Goal: Task Accomplishment & Management: Complete application form

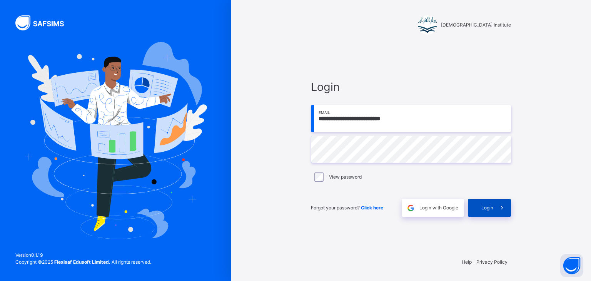
click at [481, 213] on div "Login" at bounding box center [489, 208] width 43 height 18
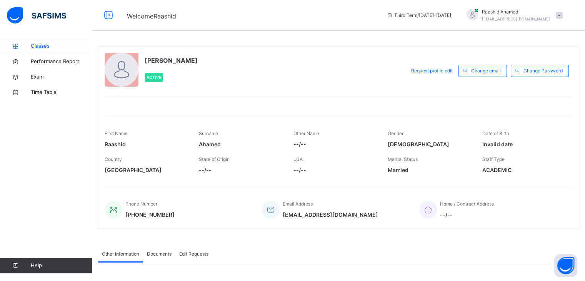
click at [45, 39] on link "Classes" at bounding box center [46, 45] width 92 height 15
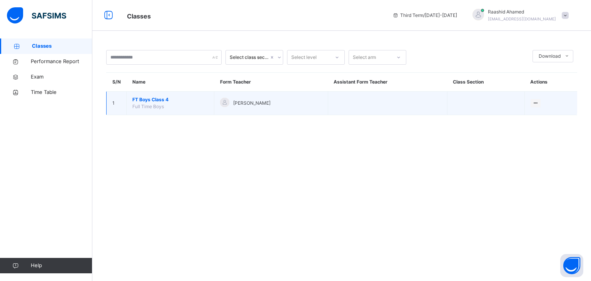
click at [162, 98] on span "FT Boys Class 4" at bounding box center [170, 99] width 76 height 7
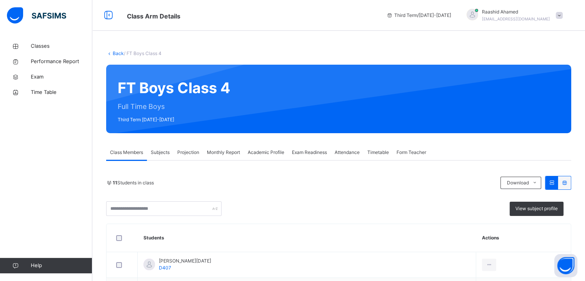
click at [194, 153] on span "Projection" at bounding box center [188, 152] width 22 height 7
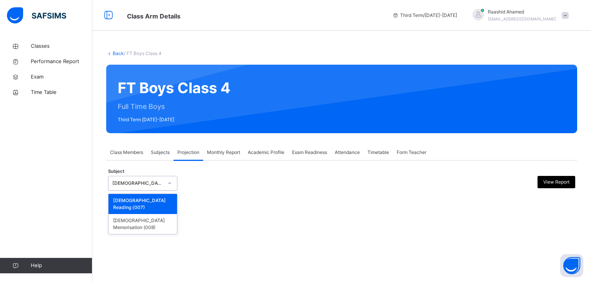
click at [168, 179] on div at bounding box center [169, 183] width 13 height 12
click at [152, 214] on div "[DEMOGRAPHIC_DATA] Memorisation (008)" at bounding box center [143, 224] width 68 height 20
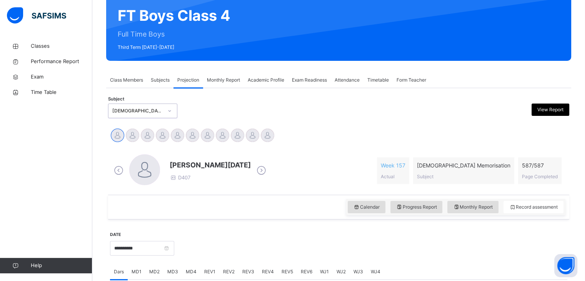
scroll to position [72, 0]
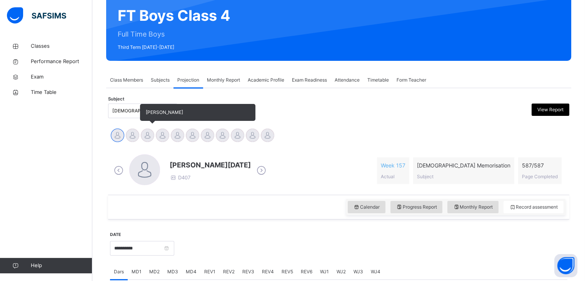
click at [147, 135] on div at bounding box center [147, 135] width 13 height 13
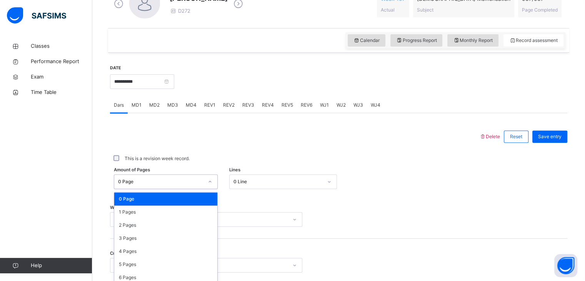
scroll to position [269, 0]
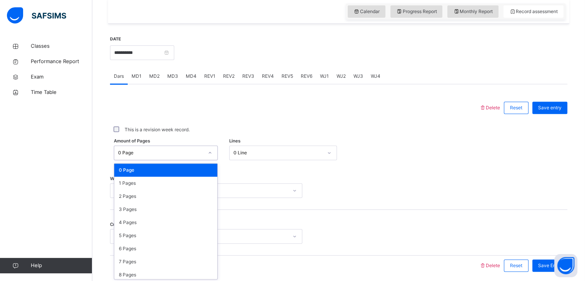
click at [167, 160] on div "option 0 Page focused, 1 of 588. 588 results available. Use Up and Down to choo…" at bounding box center [166, 152] width 104 height 15
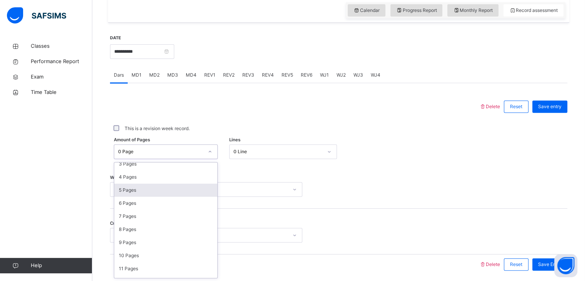
scroll to position [46, 0]
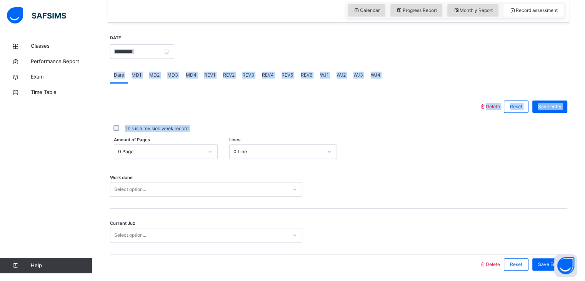
drag, startPoint x: 266, startPoint y: 135, endPoint x: 170, endPoint y: 53, distance: 126.6
click at [170, 53] on div "**********" at bounding box center [339, 155] width 458 height 256
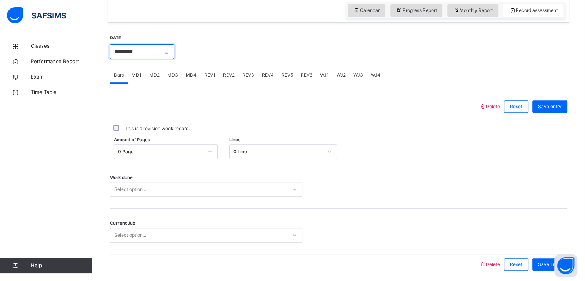
click at [170, 53] on input "**********" at bounding box center [142, 51] width 64 height 15
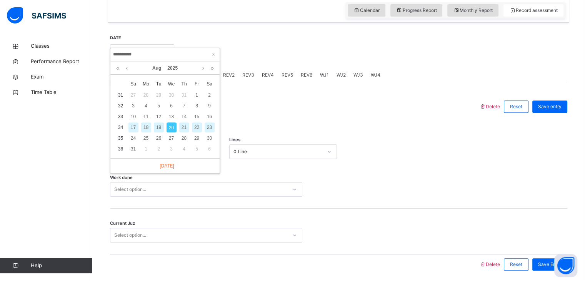
click at [157, 125] on div "19" at bounding box center [159, 127] width 10 height 10
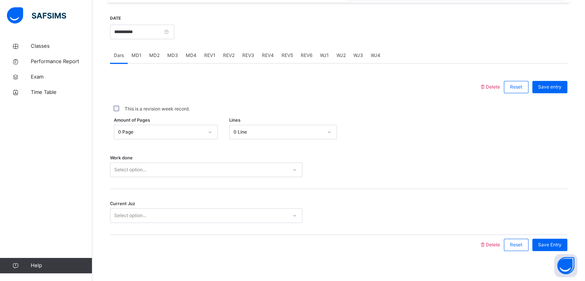
scroll to position [289, 0]
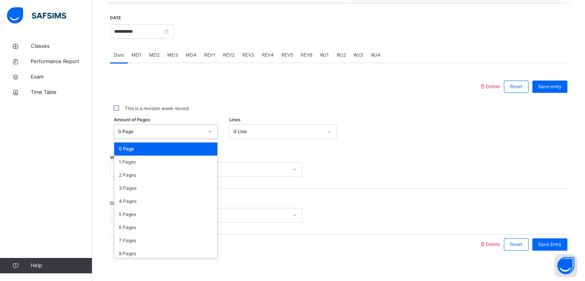
click at [162, 128] on div "0 Page" at bounding box center [160, 131] width 85 height 7
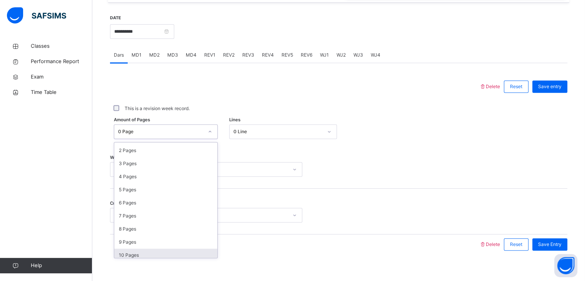
click at [146, 250] on div "10 Pages" at bounding box center [165, 255] width 103 height 13
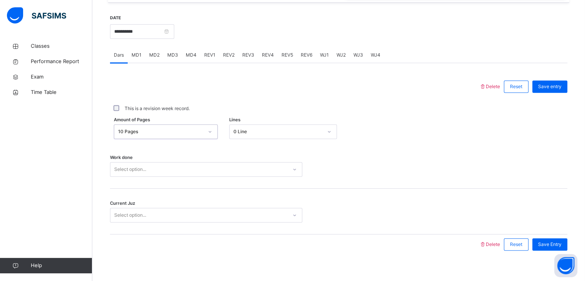
scroll to position [297, 0]
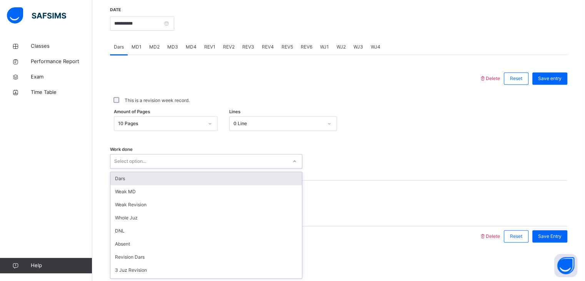
click at [149, 169] on div "option Dars focused, 1 of 16. 16 results available. Use Up and Down to choose o…" at bounding box center [206, 161] width 192 height 15
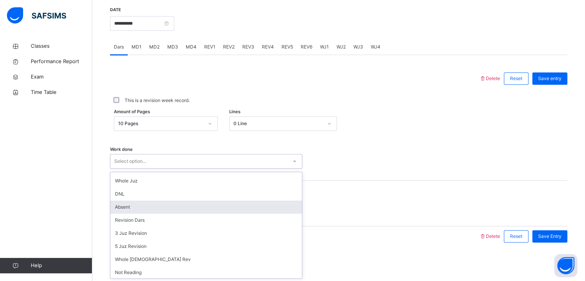
scroll to position [38, 0]
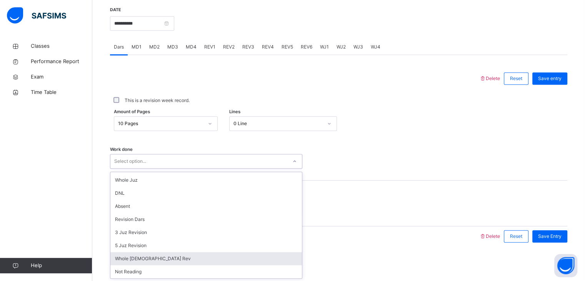
drag, startPoint x: 135, startPoint y: 260, endPoint x: 132, endPoint y: 254, distance: 6.7
click at [132, 254] on div "Whole [DEMOGRAPHIC_DATA] Rev" at bounding box center [206, 258] width 192 height 13
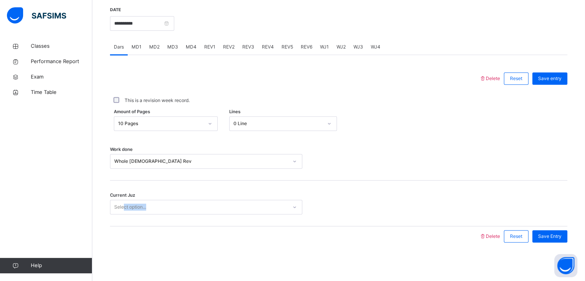
drag, startPoint x: 132, startPoint y: 254, endPoint x: 124, endPoint y: 205, distance: 49.5
click at [124, 205] on div "**********" at bounding box center [338, 126] width 461 height 263
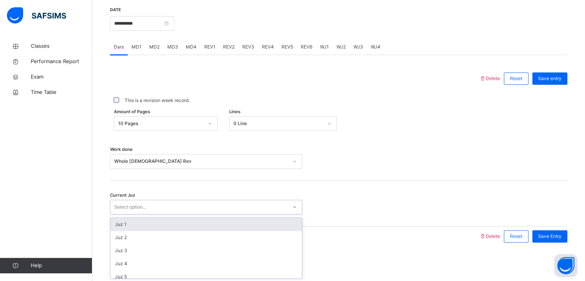
click at [124, 205] on div "Select option..." at bounding box center [130, 207] width 32 height 15
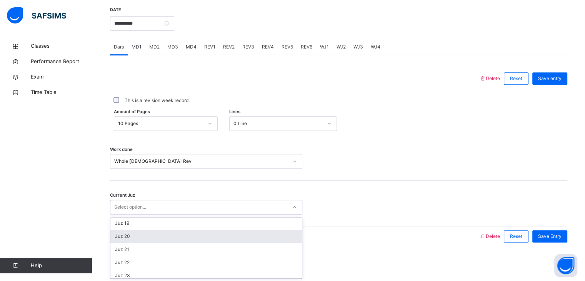
scroll to position [234, 0]
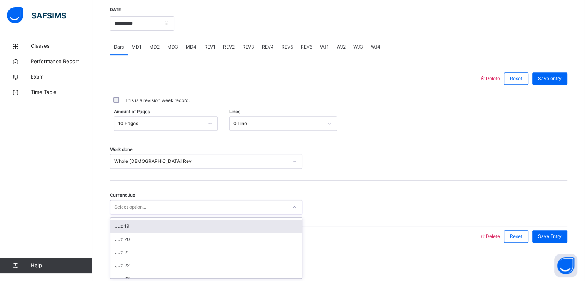
click at [130, 229] on div "Juz 19" at bounding box center [206, 226] width 192 height 13
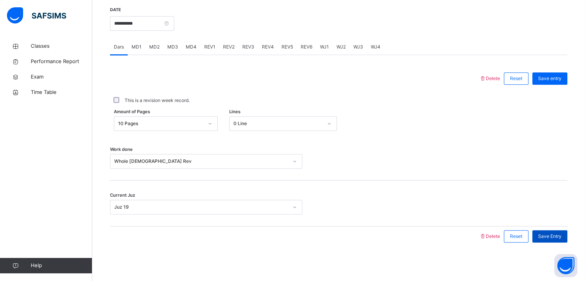
click at [556, 237] on span "Save Entry" at bounding box center [549, 236] width 23 height 7
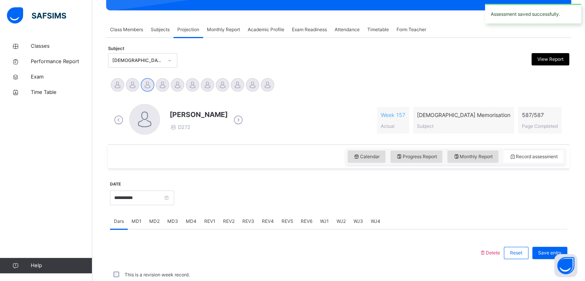
scroll to position [297, 0]
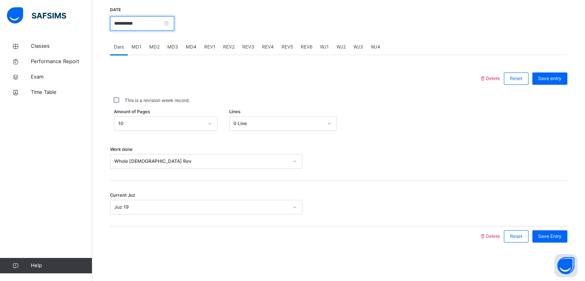
click at [143, 26] on input "**********" at bounding box center [142, 23] width 64 height 15
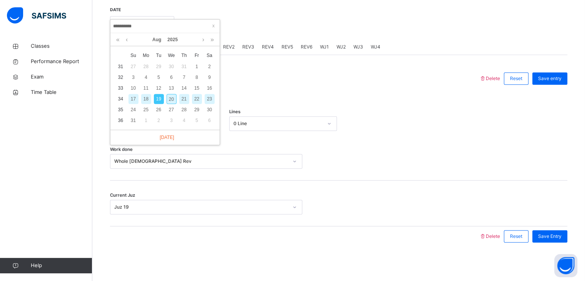
click at [146, 100] on div "18" at bounding box center [146, 99] width 10 height 10
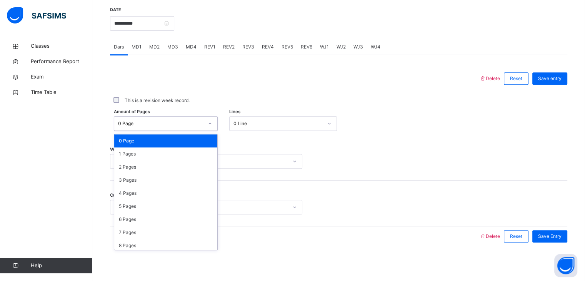
click at [170, 119] on div "0 Page" at bounding box center [158, 124] width 89 height 12
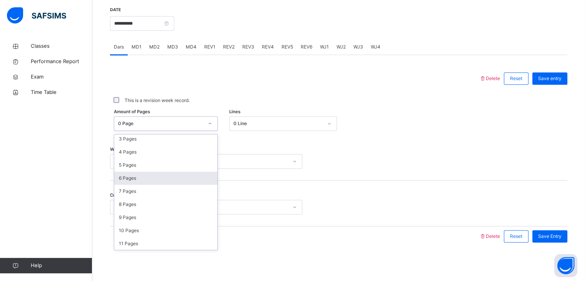
scroll to position [44, 0]
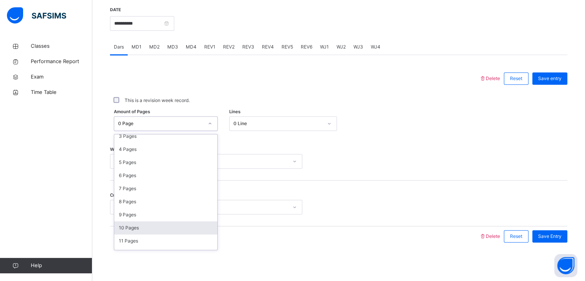
click at [134, 222] on div "10 Pages" at bounding box center [165, 227] width 103 height 13
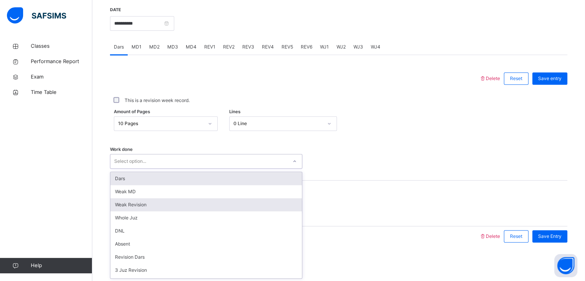
drag, startPoint x: 125, startPoint y: 165, endPoint x: 132, endPoint y: 210, distance: 45.2
click at [132, 169] on div "option Dars focused, 1 of 16. 16 results available. Use Up and Down to choose o…" at bounding box center [206, 161] width 192 height 15
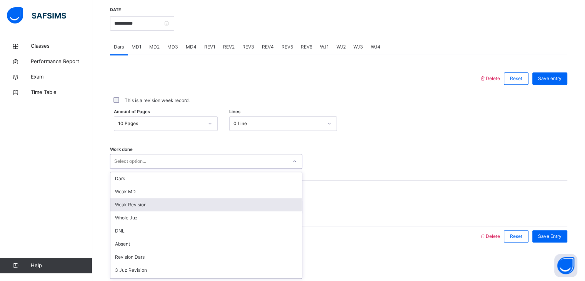
scroll to position [95, 0]
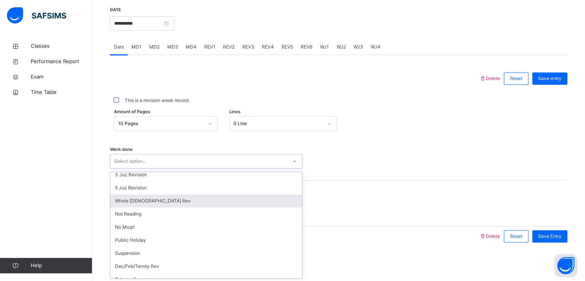
click at [146, 203] on div "Whole [DEMOGRAPHIC_DATA] Rev" at bounding box center [206, 200] width 192 height 13
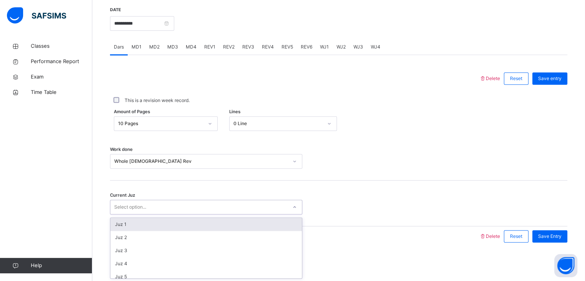
click at [154, 211] on div "Select option..." at bounding box center [198, 207] width 177 height 12
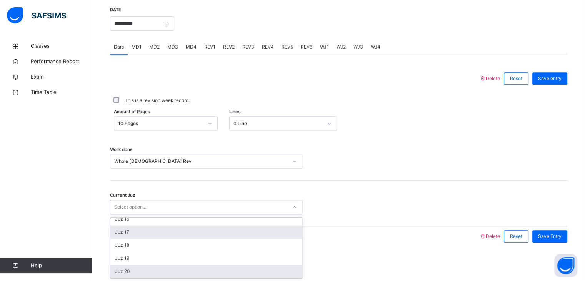
scroll to position [202, 0]
click at [128, 268] on div "Juz 20" at bounding box center [206, 270] width 192 height 13
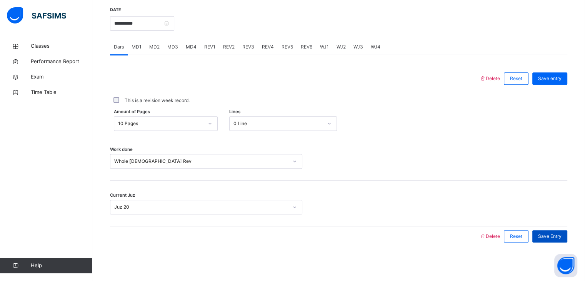
click at [552, 239] on div "Save Entry" at bounding box center [550, 236] width 35 height 12
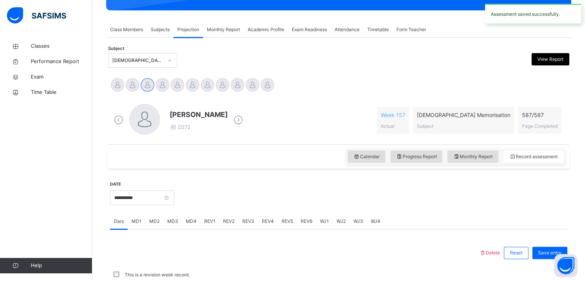
scroll to position [297, 0]
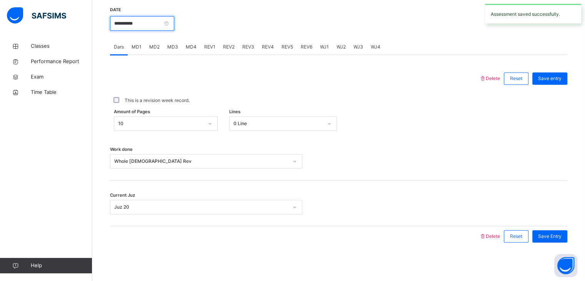
click at [174, 27] on input "**********" at bounding box center [142, 23] width 64 height 15
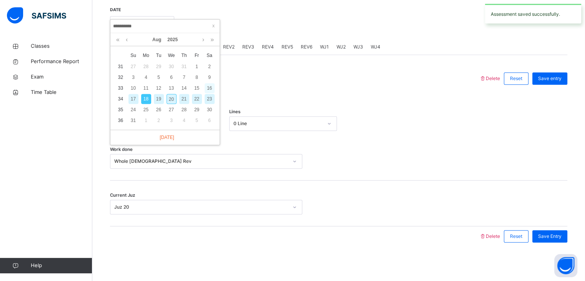
click at [211, 89] on div "16" at bounding box center [210, 88] width 10 height 10
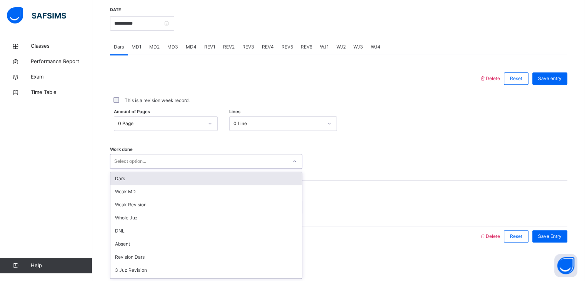
click at [166, 160] on div "Select option..." at bounding box center [198, 161] width 177 height 12
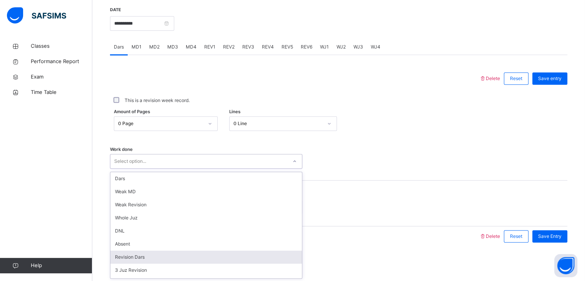
scroll to position [57, 0]
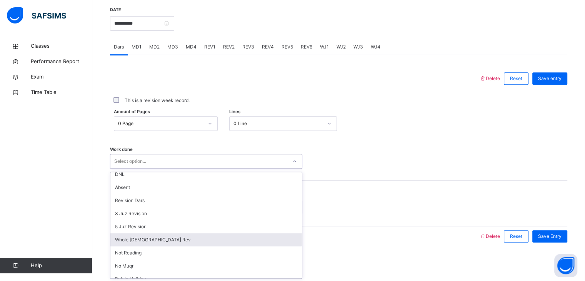
click at [143, 236] on div "Whole [DEMOGRAPHIC_DATA] Rev" at bounding box center [206, 239] width 192 height 13
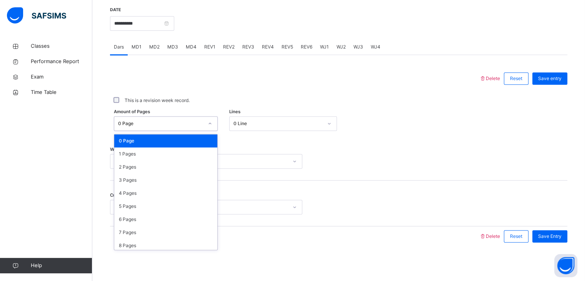
click at [165, 125] on div "0 Page" at bounding box center [160, 123] width 85 height 7
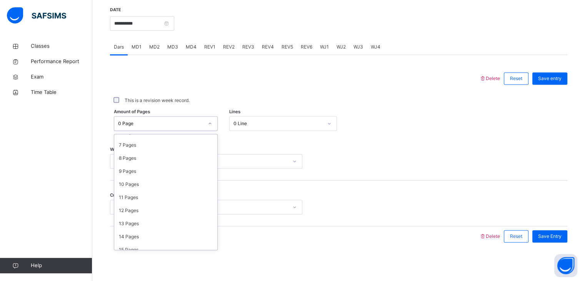
scroll to position [88, 0]
click at [149, 187] on div "10 Pages" at bounding box center [165, 183] width 103 height 13
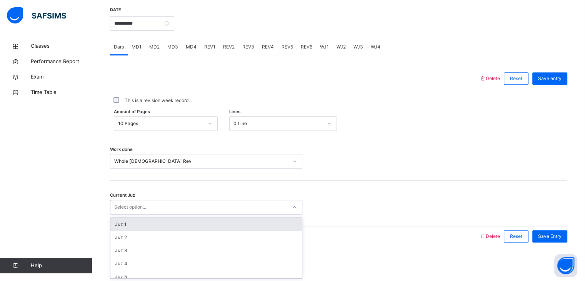
click at [151, 211] on div "Select option..." at bounding box center [198, 207] width 177 height 12
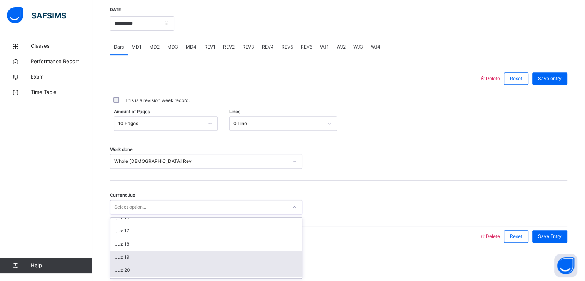
scroll to position [203, 0]
click at [130, 268] on div "Juz 20" at bounding box center [206, 269] width 192 height 13
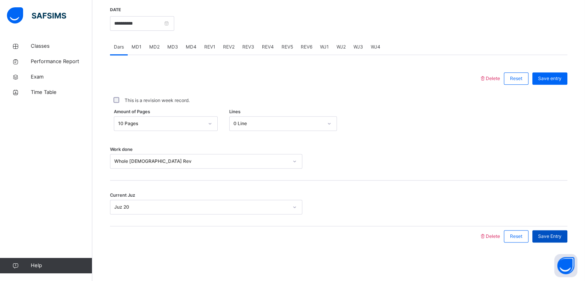
click at [568, 233] on div "Save Entry" at bounding box center [550, 236] width 35 height 12
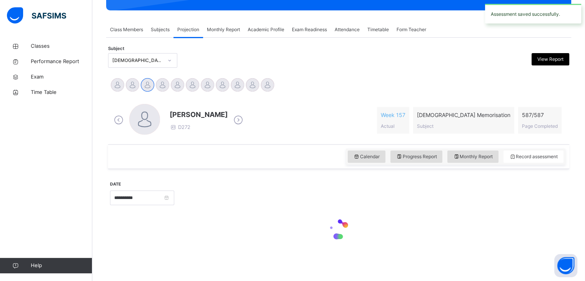
scroll to position [297, 0]
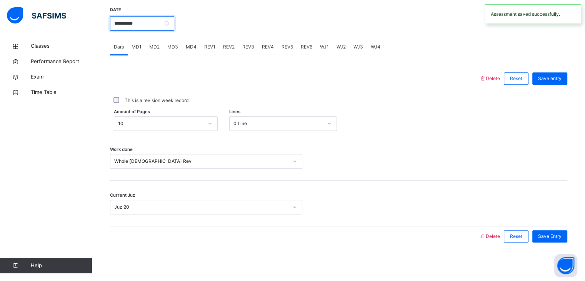
click at [171, 20] on input "**********" at bounding box center [142, 23] width 64 height 15
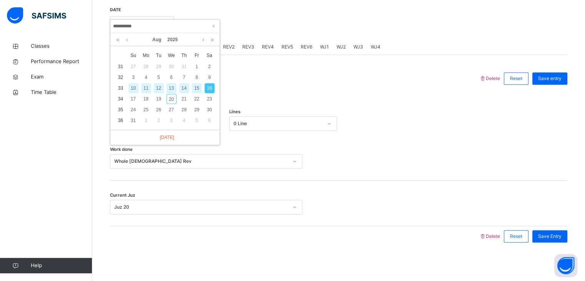
click at [197, 89] on div "15" at bounding box center [197, 88] width 10 height 10
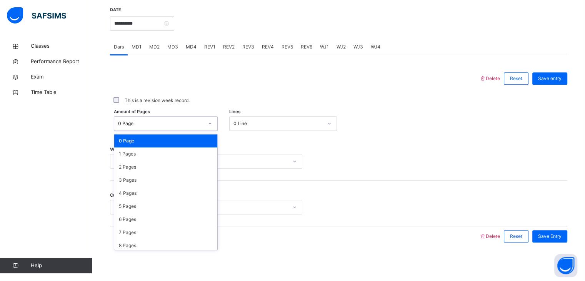
click at [166, 120] on div "0 Page" at bounding box center [160, 123] width 85 height 7
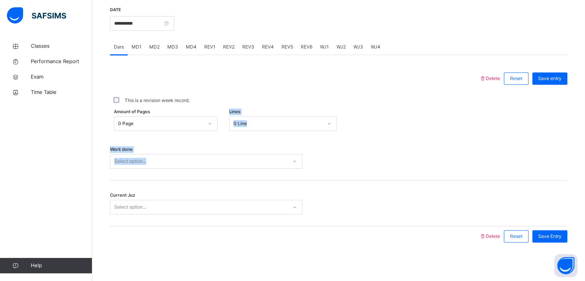
drag, startPoint x: 248, startPoint y: 150, endPoint x: 159, endPoint y: 117, distance: 95.3
click at [159, 117] on div "Delete Reset Save entry This is a revision week record. Amount of Pages 0 Page …" at bounding box center [339, 157] width 458 height 178
click at [151, 84] on div at bounding box center [295, 78] width 362 height 20
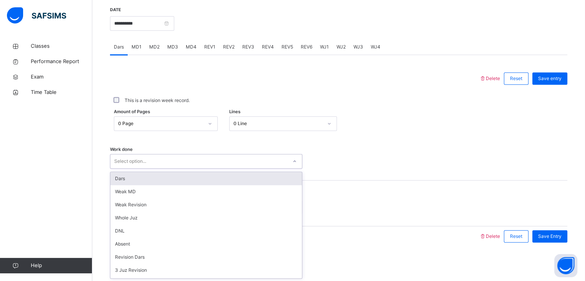
click at [130, 156] on div "Select option..." at bounding box center [130, 161] width 32 height 15
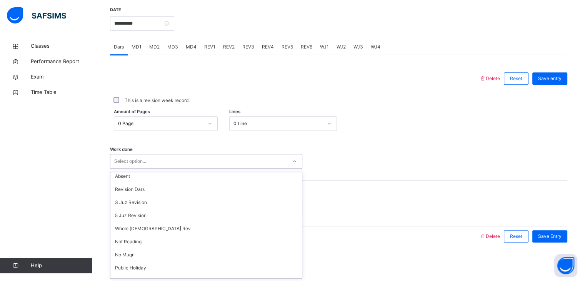
scroll to position [79, 0]
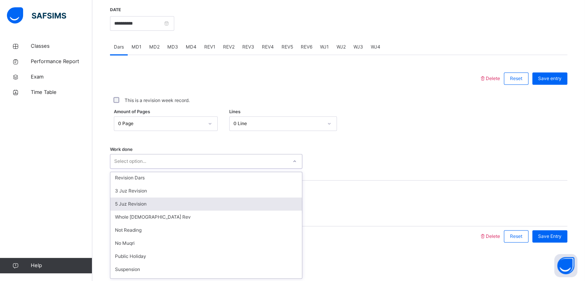
click at [136, 205] on div "5 Juz Revision" at bounding box center [206, 203] width 192 height 13
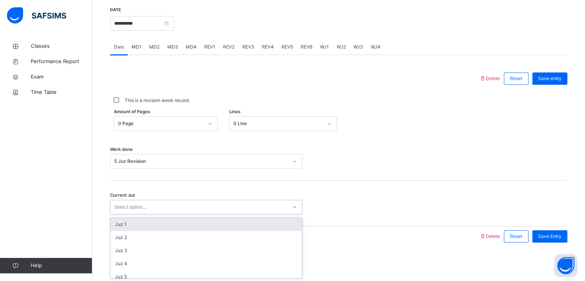
click at [150, 204] on div "Select option..." at bounding box center [198, 207] width 177 height 12
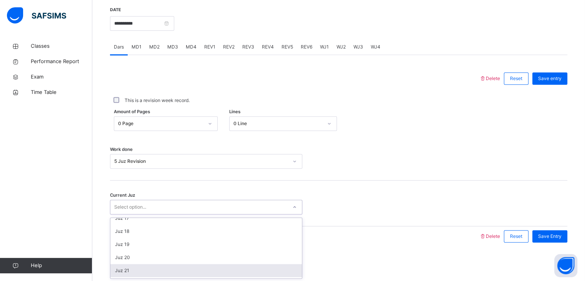
click at [136, 267] on div "Juz 21" at bounding box center [206, 270] width 192 height 13
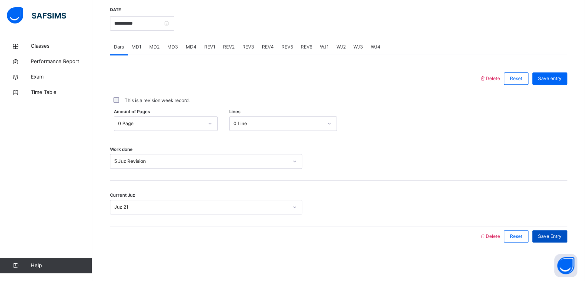
click at [560, 231] on div "Save Entry" at bounding box center [550, 236] width 35 height 12
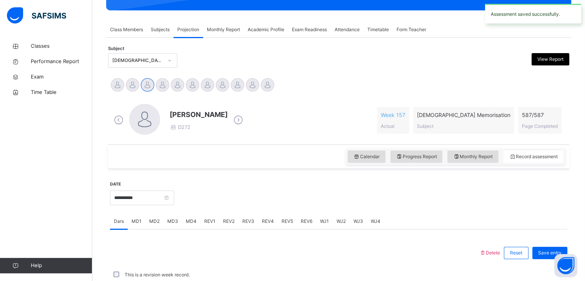
scroll to position [297, 0]
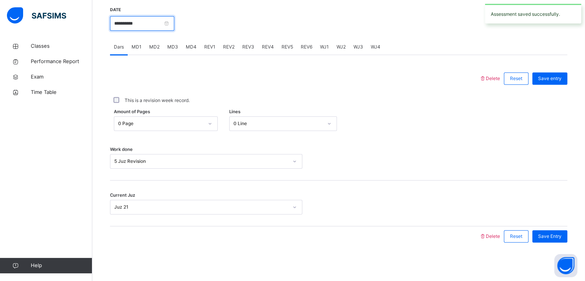
click at [174, 20] on input "**********" at bounding box center [142, 23] width 64 height 15
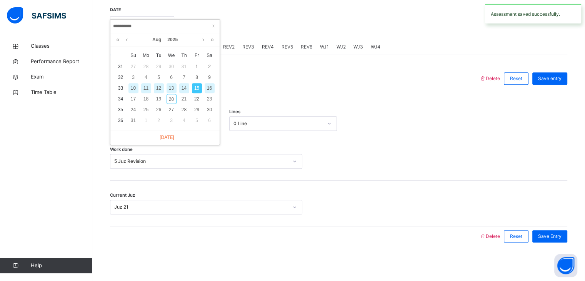
click at [185, 88] on div "14" at bounding box center [184, 88] width 10 height 10
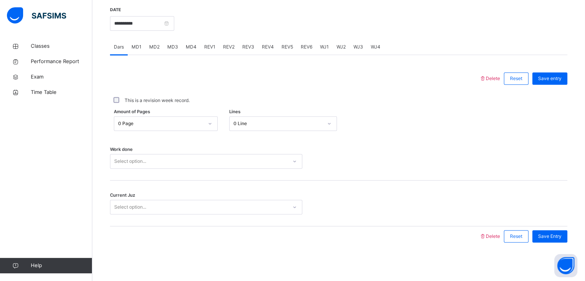
click at [154, 163] on div "Select option..." at bounding box center [198, 161] width 177 height 12
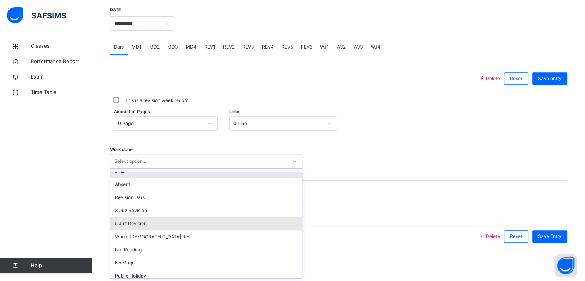
scroll to position [60, 0]
click at [139, 227] on div "5 Juz Revision" at bounding box center [206, 223] width 192 height 13
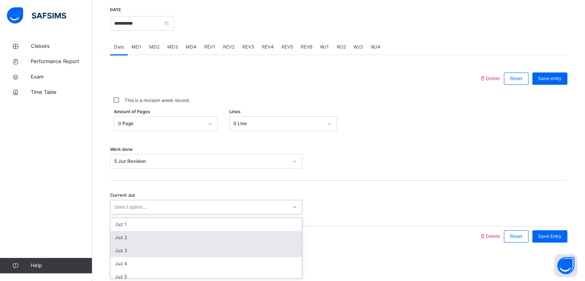
drag, startPoint x: 145, startPoint y: 209, endPoint x: 141, endPoint y: 247, distance: 37.5
click at [141, 214] on div "option Juz 2 focused, 2 of 30. 30 results available. Use Up and Down to choose …" at bounding box center [206, 207] width 192 height 15
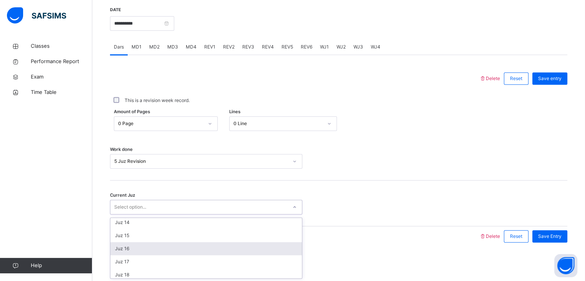
scroll to position [195, 0]
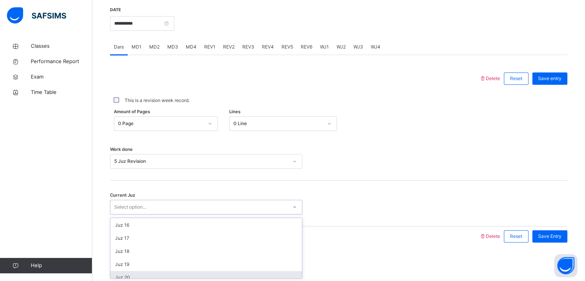
click at [129, 273] on div "Juz 20" at bounding box center [206, 277] width 192 height 13
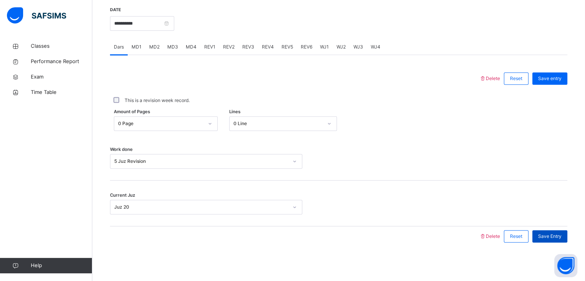
click at [556, 233] on span "Save Entry" at bounding box center [549, 236] width 23 height 7
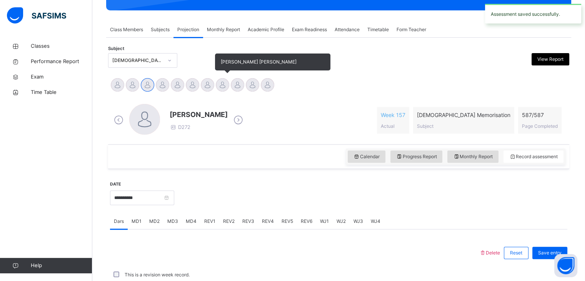
scroll to position [297, 0]
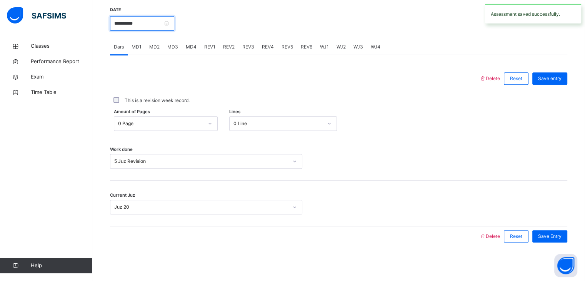
click at [152, 27] on input "**********" at bounding box center [142, 23] width 64 height 15
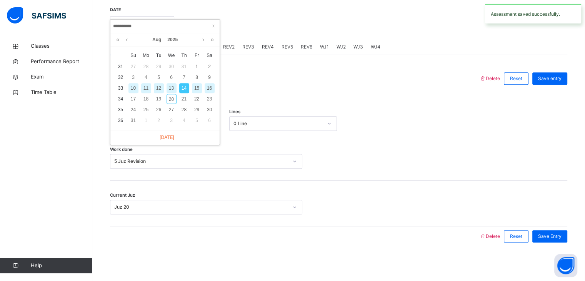
click at [169, 87] on div "13" at bounding box center [172, 88] width 10 height 10
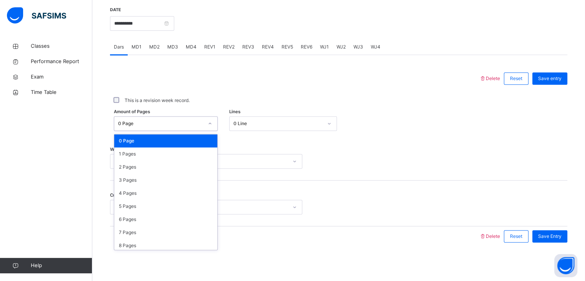
click at [161, 127] on div "0 Page" at bounding box center [158, 124] width 89 height 12
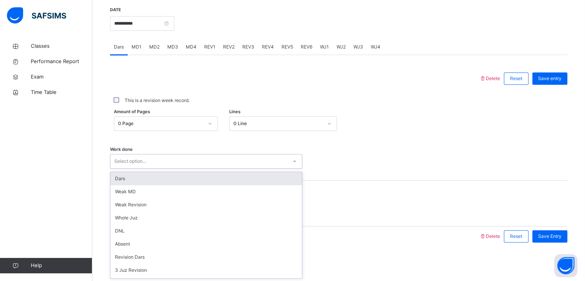
click at [265, 166] on div "Select option..." at bounding box center [198, 161] width 177 height 12
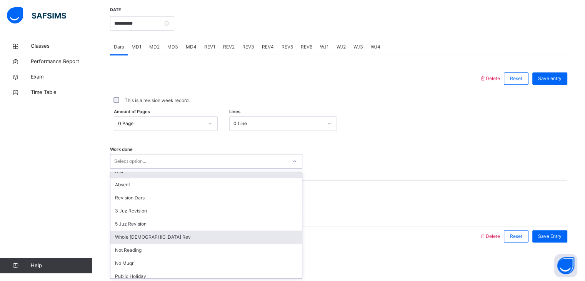
scroll to position [60, 0]
click at [159, 239] on div "Whole [DEMOGRAPHIC_DATA] Rev" at bounding box center [206, 236] width 192 height 13
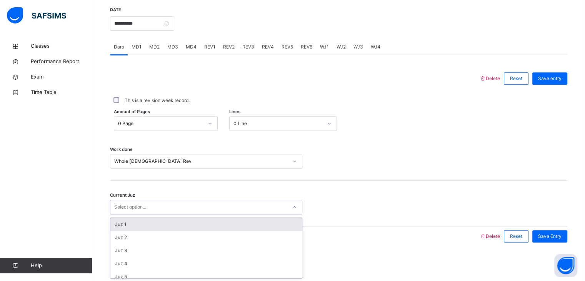
click at [161, 203] on div "Select option..." at bounding box center [198, 207] width 177 height 12
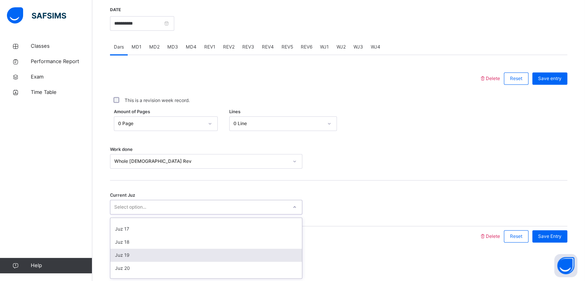
scroll to position [206, 0]
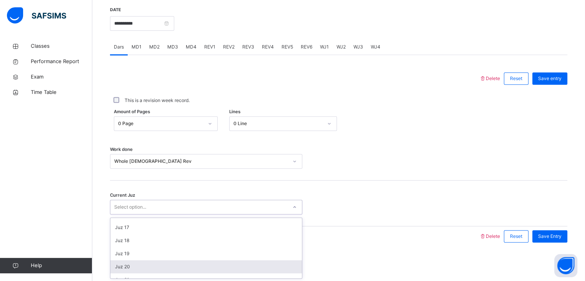
click at [150, 269] on div "Juz 20" at bounding box center [206, 266] width 192 height 13
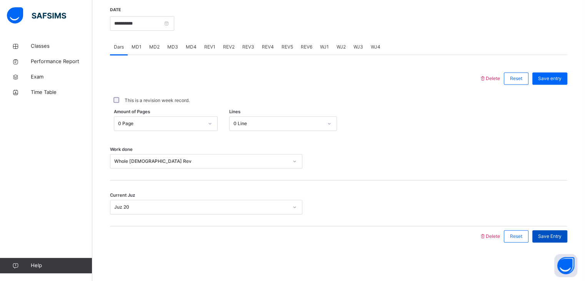
click at [568, 230] on div "Save Entry" at bounding box center [550, 236] width 35 height 12
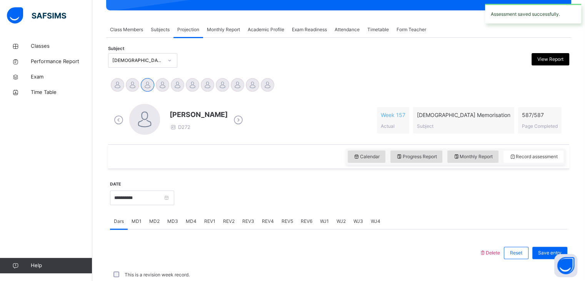
scroll to position [297, 0]
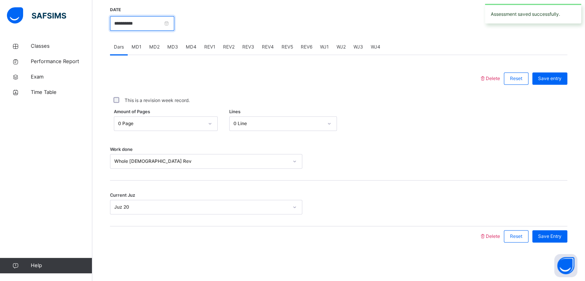
click at [170, 20] on input "**********" at bounding box center [142, 23] width 64 height 15
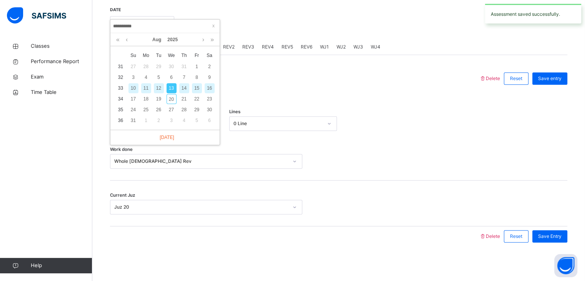
click at [160, 87] on div "12" at bounding box center [159, 88] width 10 height 10
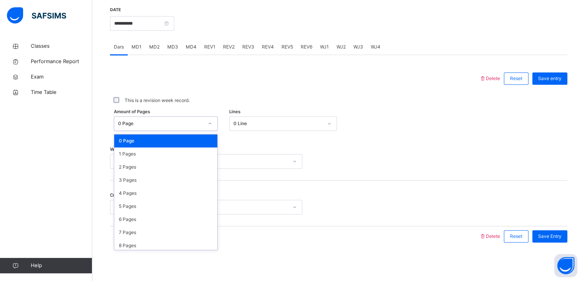
click at [149, 120] on div "0 Page" at bounding box center [160, 123] width 85 height 7
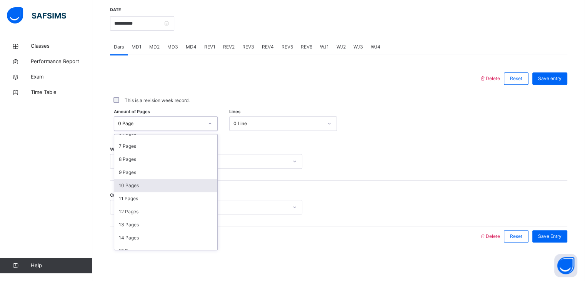
click at [131, 187] on div "10 Pages" at bounding box center [165, 185] width 103 height 13
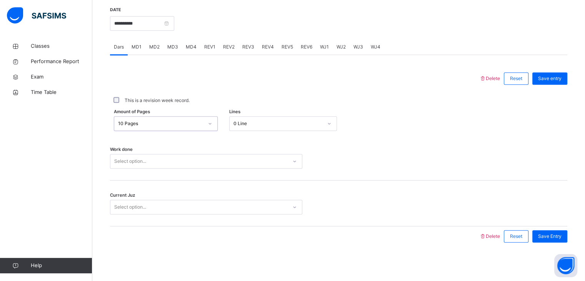
click at [155, 158] on div "Select option..." at bounding box center [198, 161] width 177 height 12
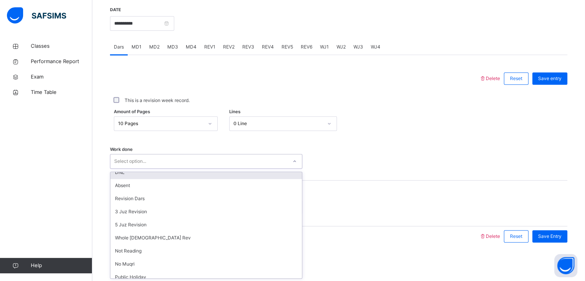
scroll to position [60, 0]
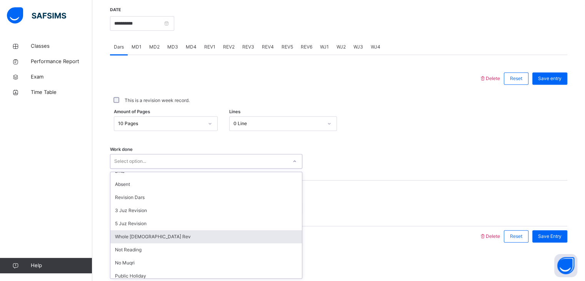
click at [136, 232] on div "Whole [DEMOGRAPHIC_DATA] Rev" at bounding box center [206, 236] width 192 height 13
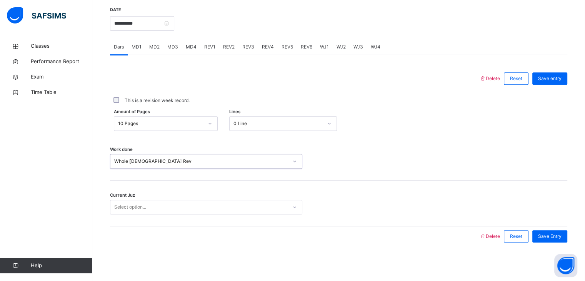
click at [141, 214] on div "Select option..." at bounding box center [206, 207] width 192 height 15
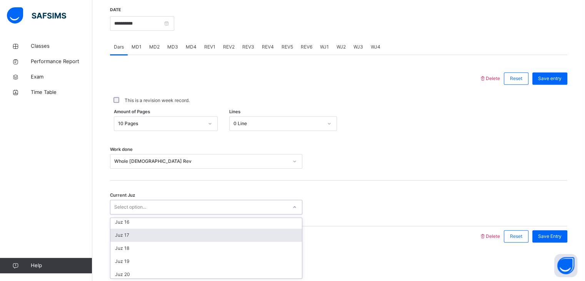
scroll to position [242, 0]
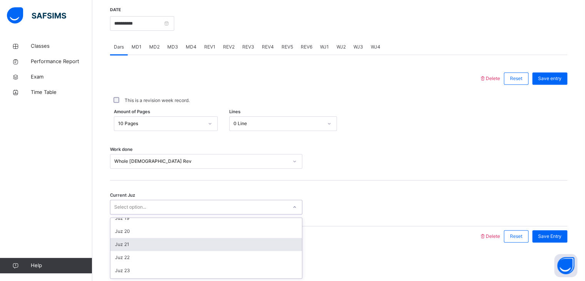
click at [143, 240] on div "Juz 21" at bounding box center [206, 244] width 192 height 13
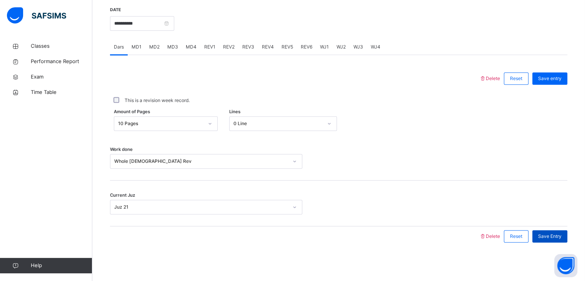
click at [568, 234] on div "Save Entry" at bounding box center [550, 236] width 35 height 12
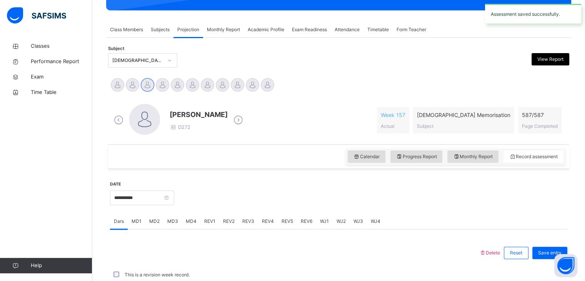
scroll to position [297, 0]
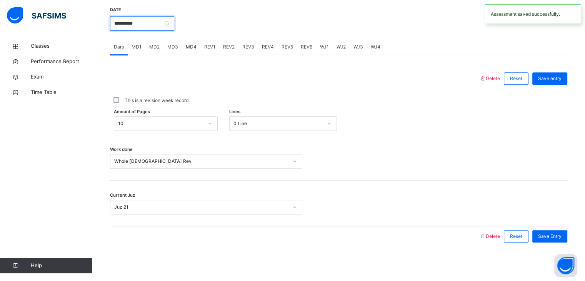
click at [149, 22] on input "**********" at bounding box center [142, 23] width 64 height 15
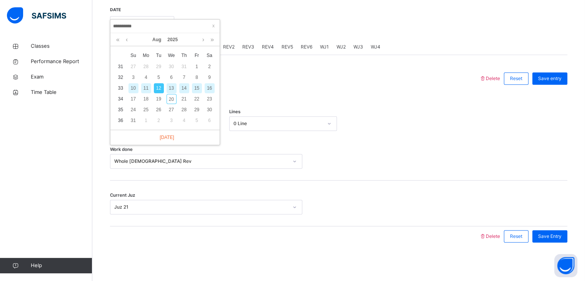
click at [145, 91] on div "11" at bounding box center [146, 88] width 10 height 10
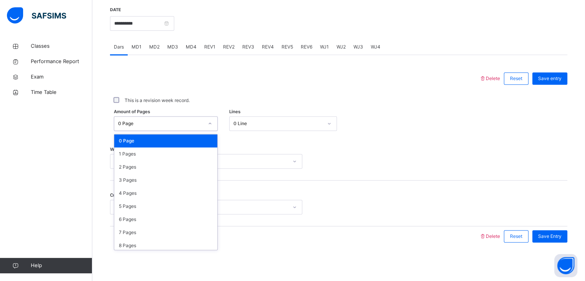
click at [175, 125] on div "0 Page" at bounding box center [160, 123] width 85 height 7
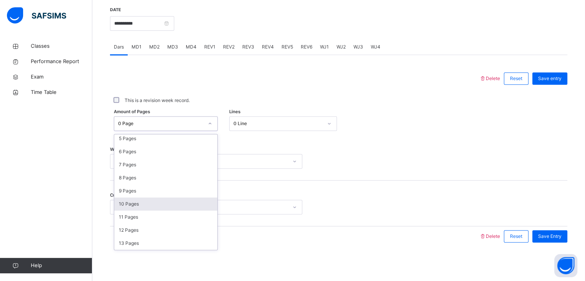
click at [124, 202] on div "10 Pages" at bounding box center [165, 203] width 103 height 13
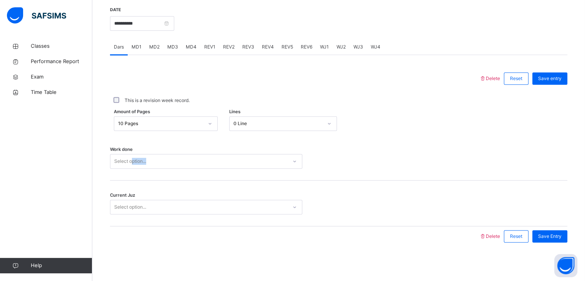
drag, startPoint x: 133, startPoint y: 169, endPoint x: 132, endPoint y: 158, distance: 10.8
click at [132, 158] on div "Work done Select option..." at bounding box center [339, 158] width 458 height 46
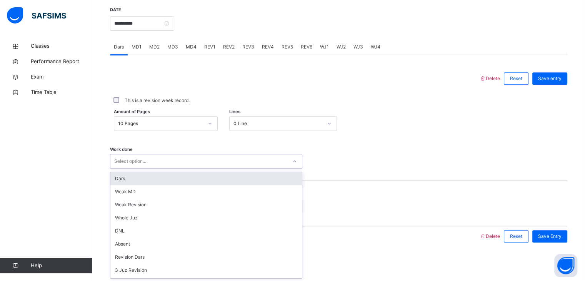
click at [132, 158] on div "Select option..." at bounding box center [130, 161] width 32 height 15
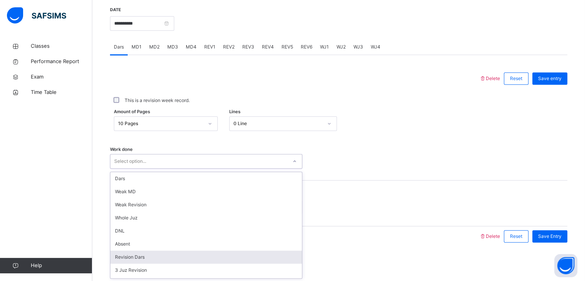
scroll to position [103, 0]
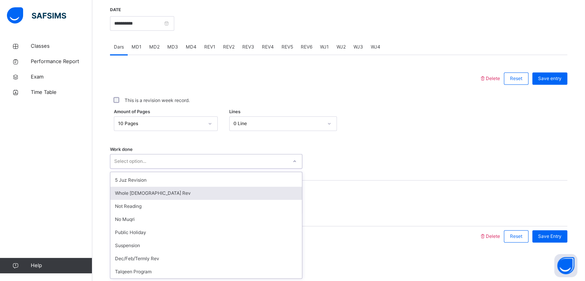
click at [142, 193] on div "Whole [DEMOGRAPHIC_DATA] Rev" at bounding box center [206, 193] width 192 height 13
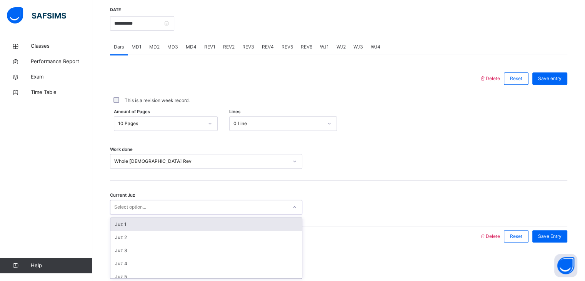
click at [133, 205] on div "Select option..." at bounding box center [130, 207] width 32 height 15
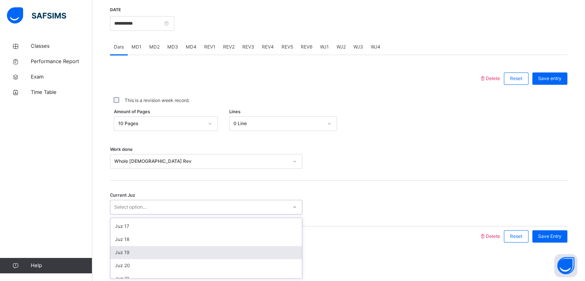
scroll to position [237, 0]
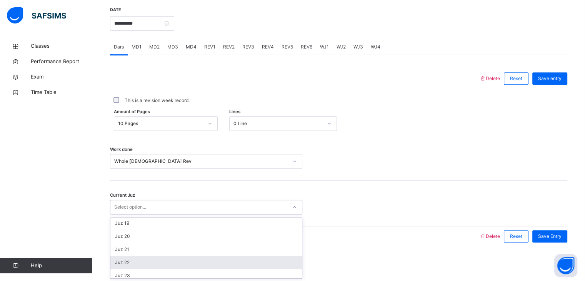
click at [139, 259] on div "Juz 22" at bounding box center [206, 262] width 192 height 13
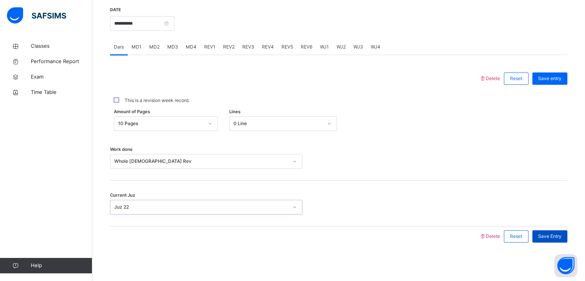
click at [556, 238] on span "Save Entry" at bounding box center [549, 236] width 23 height 7
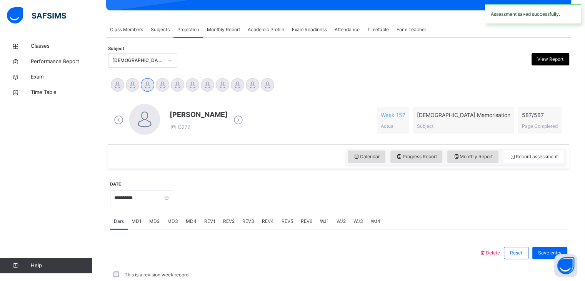
scroll to position [297, 0]
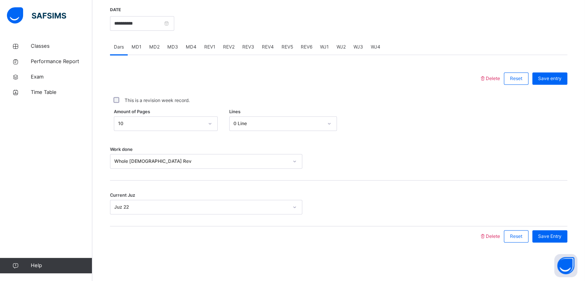
click at [171, 15] on div "**********" at bounding box center [142, 22] width 64 height 33
click at [171, 23] on input "**********" at bounding box center [142, 23] width 64 height 15
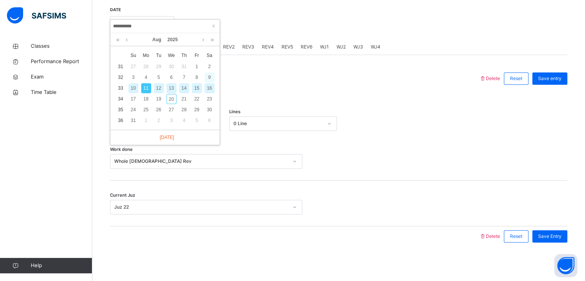
click at [209, 77] on div "9" at bounding box center [210, 77] width 10 height 10
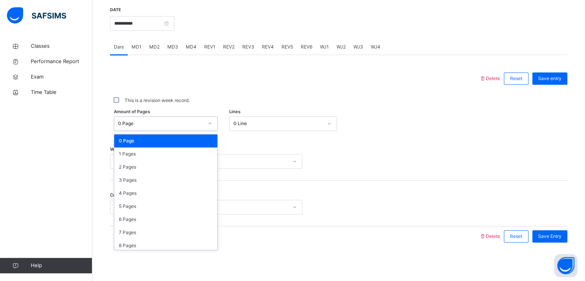
click at [169, 120] on div "0 Page" at bounding box center [160, 123] width 85 height 7
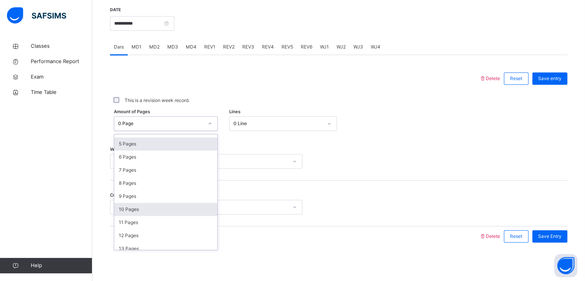
scroll to position [63, 0]
click at [142, 211] on div "10 Pages" at bounding box center [165, 208] width 103 height 13
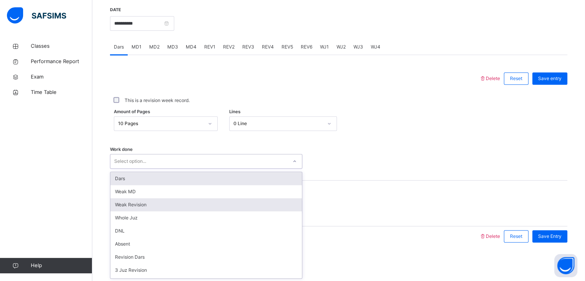
drag, startPoint x: 147, startPoint y: 164, endPoint x: 141, endPoint y: 210, distance: 46.9
click at [141, 169] on div "option Dars focused, 1 of 16. 16 results available. Use Up and Down to choose o…" at bounding box center [206, 161] width 192 height 15
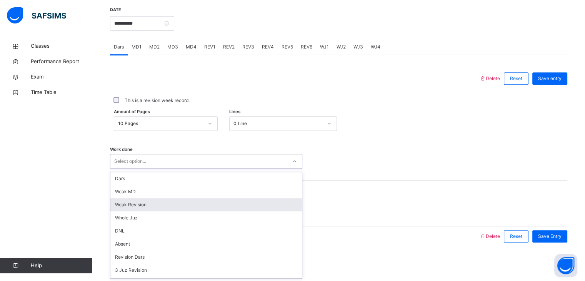
scroll to position [103, 0]
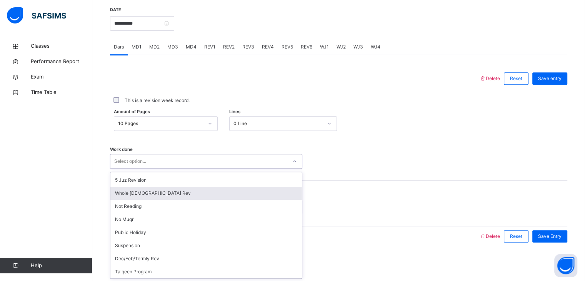
click at [129, 194] on div "Whole [DEMOGRAPHIC_DATA] Rev" at bounding box center [206, 193] width 192 height 13
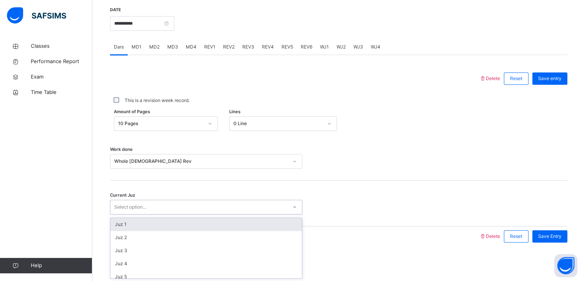
click at [134, 207] on div "Select option..." at bounding box center [130, 207] width 32 height 15
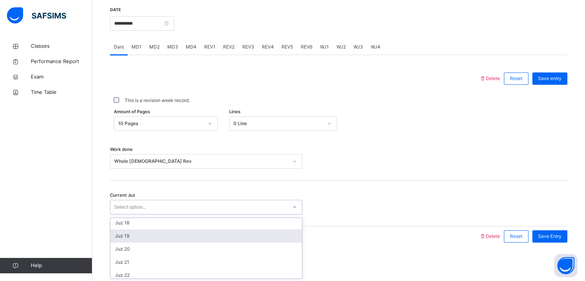
scroll to position [224, 0]
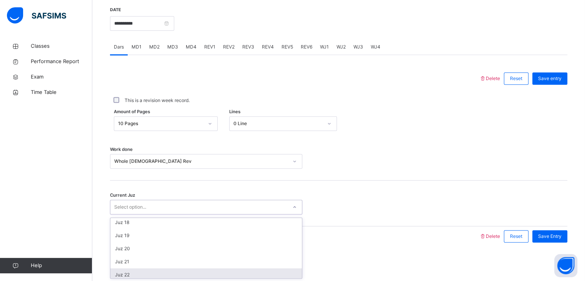
click at [130, 271] on div "Juz 22" at bounding box center [206, 274] width 192 height 13
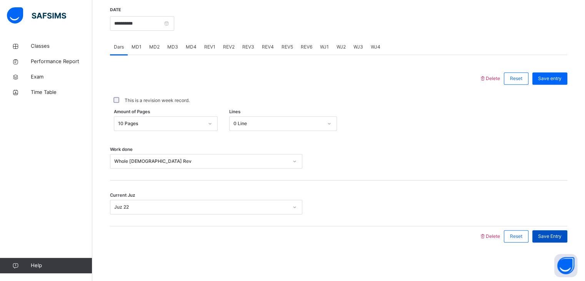
click at [551, 233] on span "Save Entry" at bounding box center [549, 236] width 23 height 7
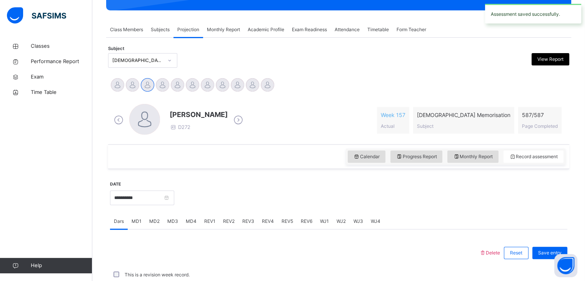
scroll to position [297, 0]
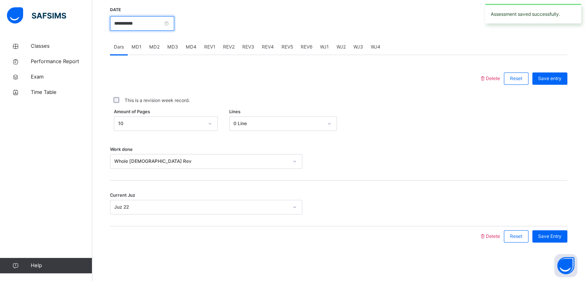
click at [174, 23] on input "**********" at bounding box center [142, 23] width 64 height 15
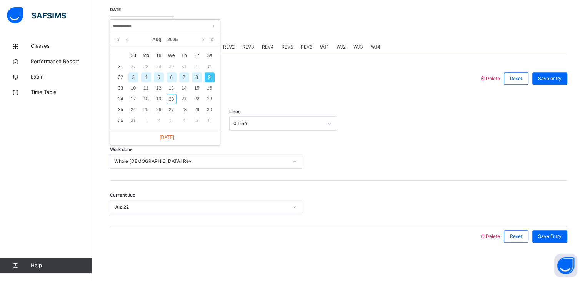
click at [198, 80] on div "8" at bounding box center [197, 77] width 10 height 10
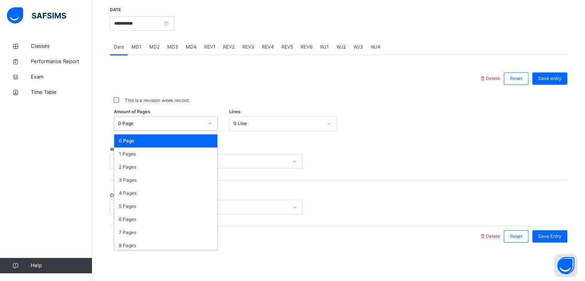
click at [172, 124] on div "0 Page" at bounding box center [160, 123] width 85 height 7
click at [149, 205] on div "5 Pages" at bounding box center [165, 206] width 103 height 13
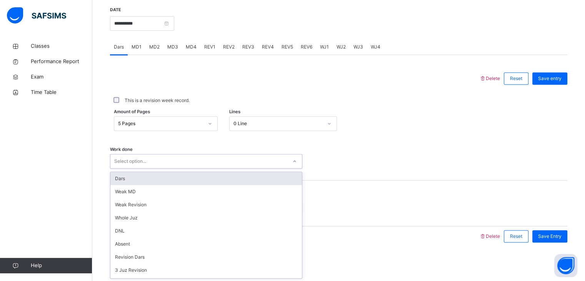
click at [127, 167] on div "Select option..." at bounding box center [206, 161] width 192 height 15
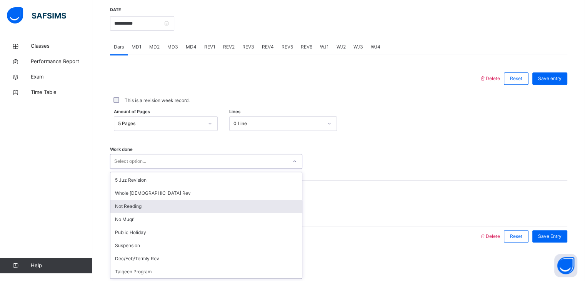
scroll to position [103, 0]
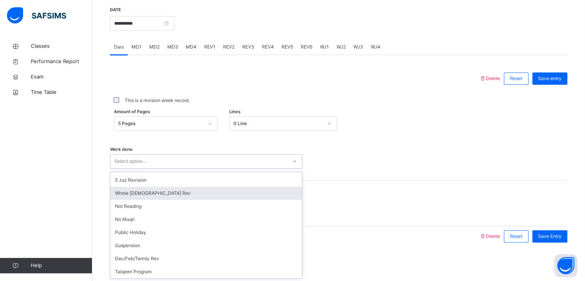
click at [140, 197] on div "Whole [DEMOGRAPHIC_DATA] Rev" at bounding box center [206, 193] width 192 height 13
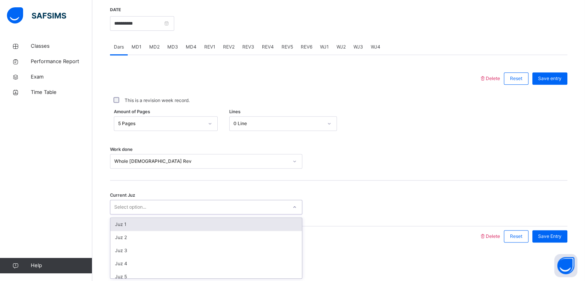
click at [143, 205] on div "Select option..." at bounding box center [130, 207] width 32 height 15
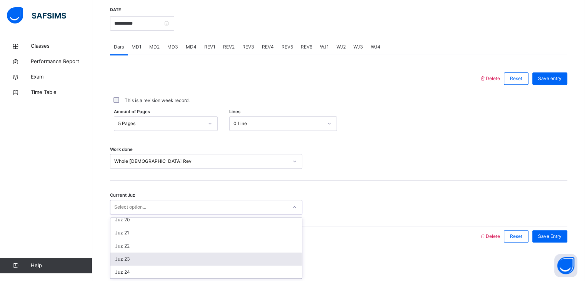
scroll to position [252, 0]
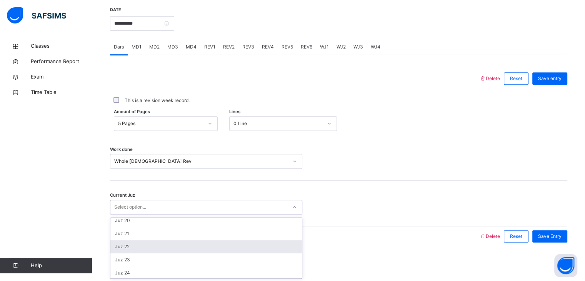
click at [150, 245] on div "Juz 22" at bounding box center [206, 246] width 192 height 13
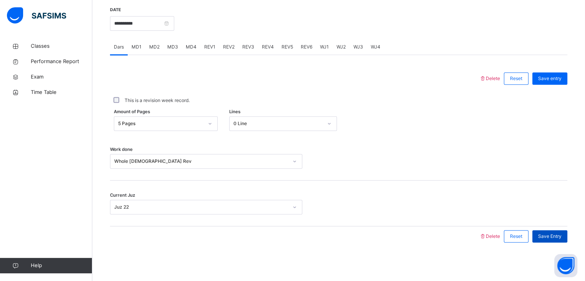
click at [553, 235] on span "Save Entry" at bounding box center [549, 236] width 23 height 7
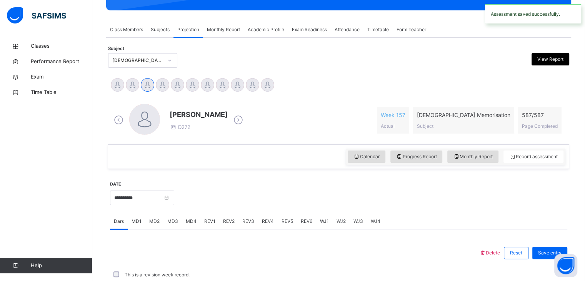
scroll to position [297, 0]
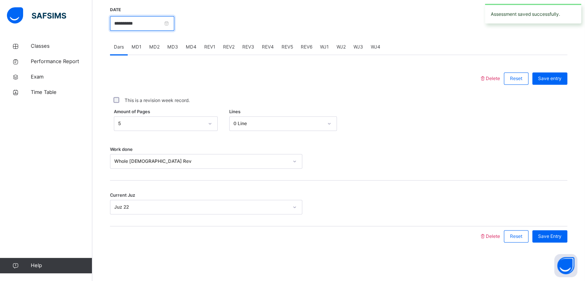
click at [174, 25] on input "**********" at bounding box center [142, 23] width 64 height 15
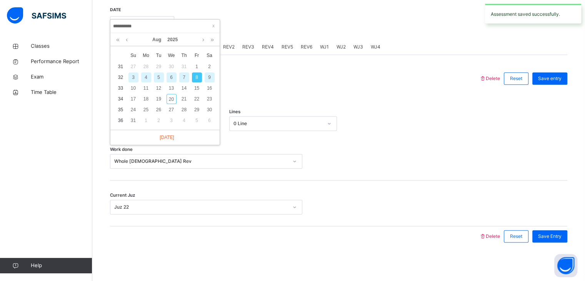
click at [182, 77] on div "7" at bounding box center [184, 77] width 10 height 10
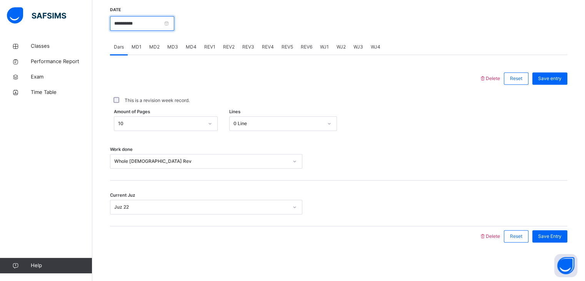
click at [166, 25] on input "**********" at bounding box center [142, 23] width 64 height 15
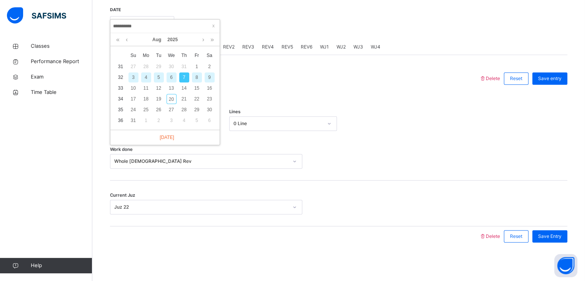
click at [172, 80] on div "6" at bounding box center [172, 77] width 10 height 10
type input "**********"
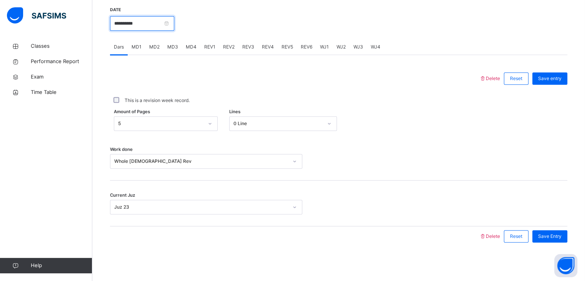
click at [169, 28] on input "**********" at bounding box center [142, 23] width 64 height 15
click at [257, 99] on div "This is a revision week record." at bounding box center [339, 100] width 454 height 7
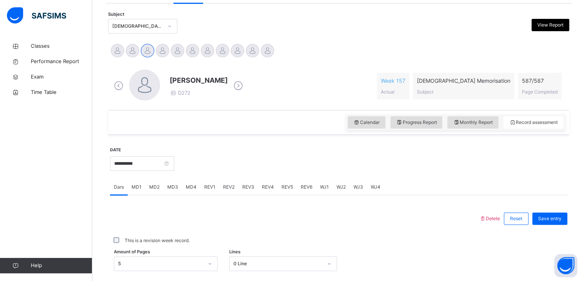
scroll to position [154, 0]
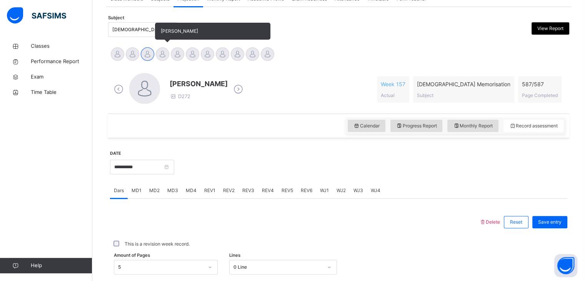
click at [163, 56] on div at bounding box center [162, 53] width 13 height 13
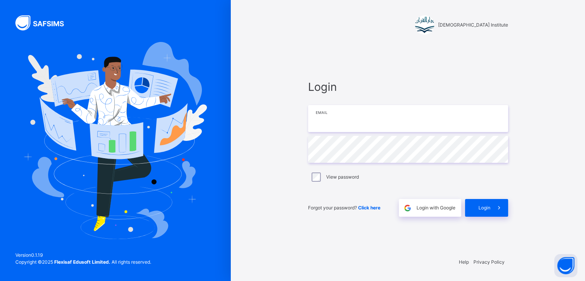
type input "**********"
